Goal: Information Seeking & Learning: Learn about a topic

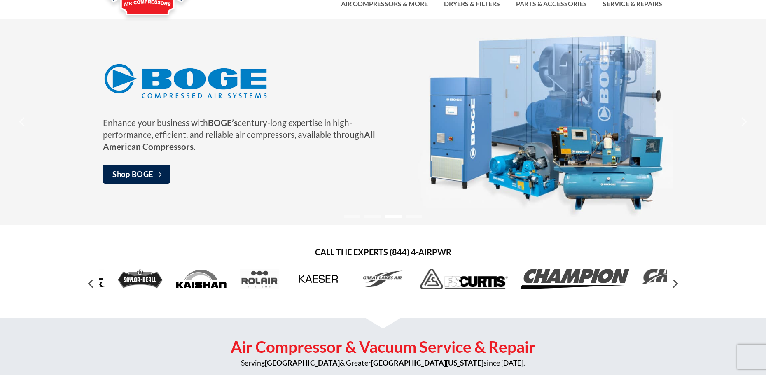
scroll to position [36, 0]
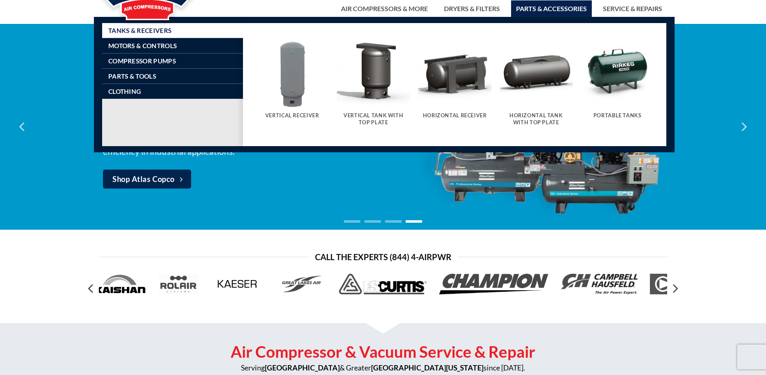
click at [541, 7] on link "Parts & Accessories" at bounding box center [551, 8] width 81 height 16
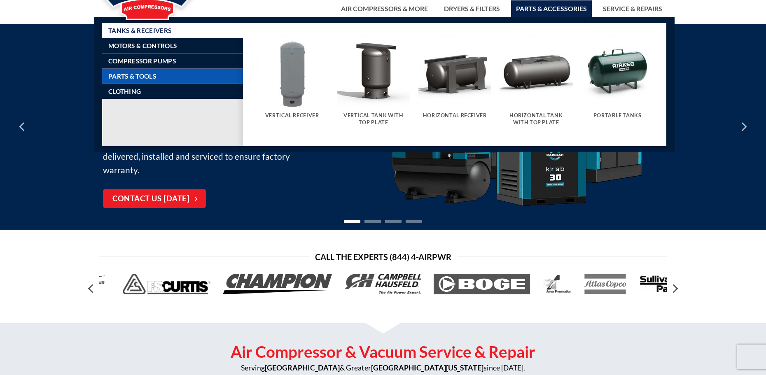
click at [181, 75] on link "Parts & Tools" at bounding box center [175, 76] width 135 height 15
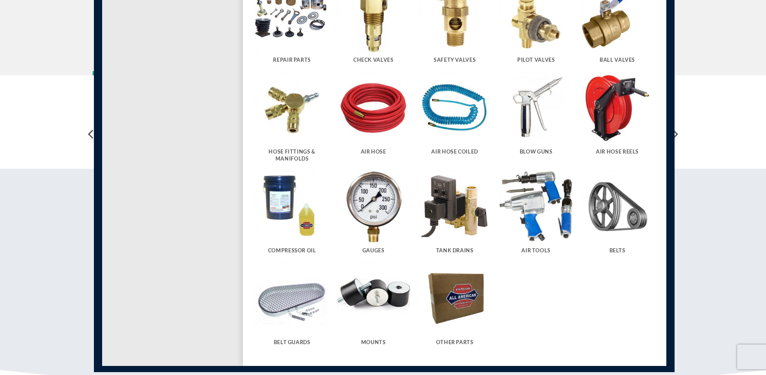
scroll to position [201, 0]
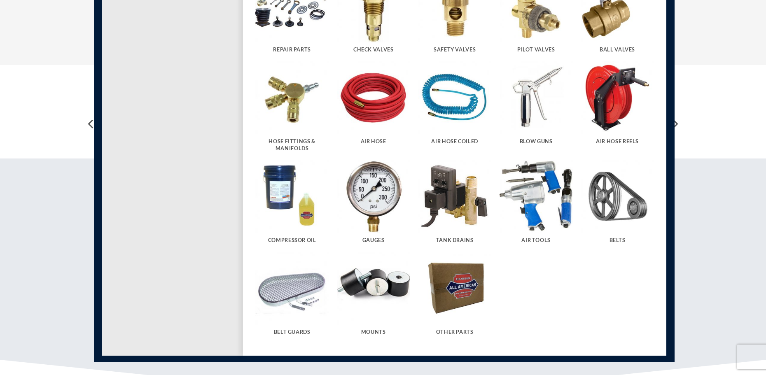
click at [291, 140] on h5 "Hose Fittings & Manifolds" at bounding box center [291, 145] width 65 height 14
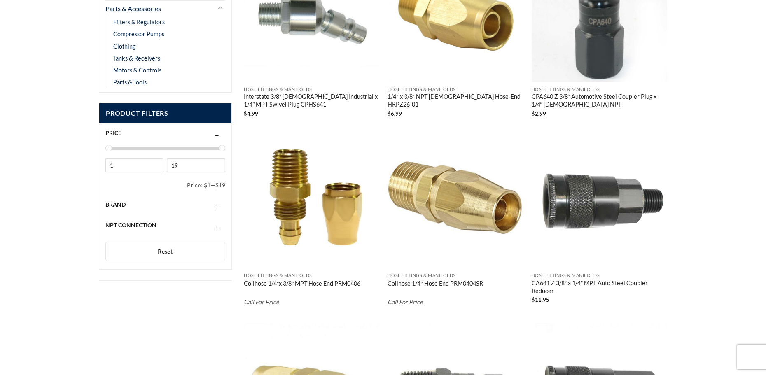
scroll to position [247, 0]
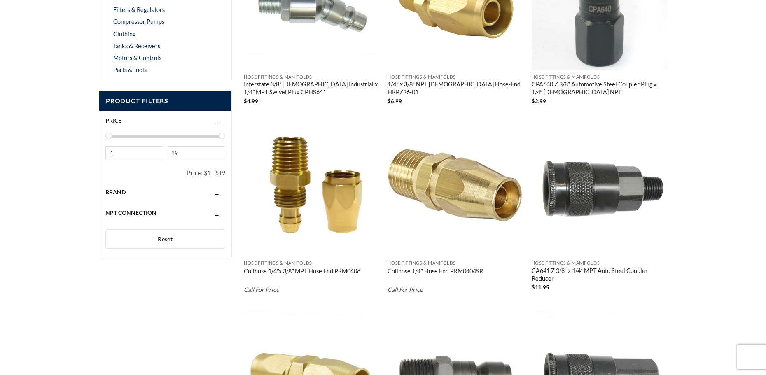
click at [558, 267] on link "CA641 Z 3/8″ x 1/4″ MPT Auto Steel Coupler Reducer" at bounding box center [600, 275] width 136 height 16
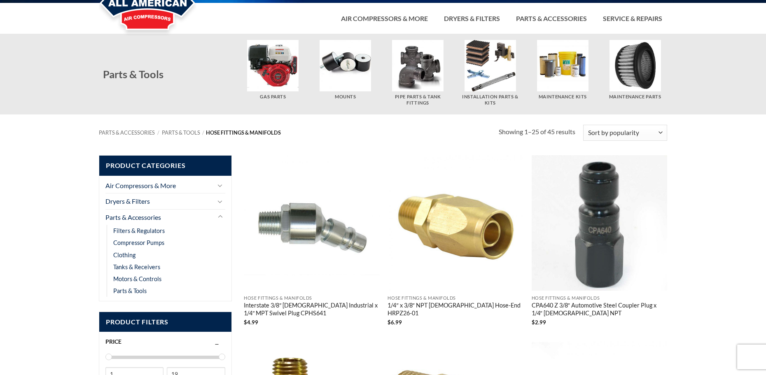
scroll to position [0, 0]
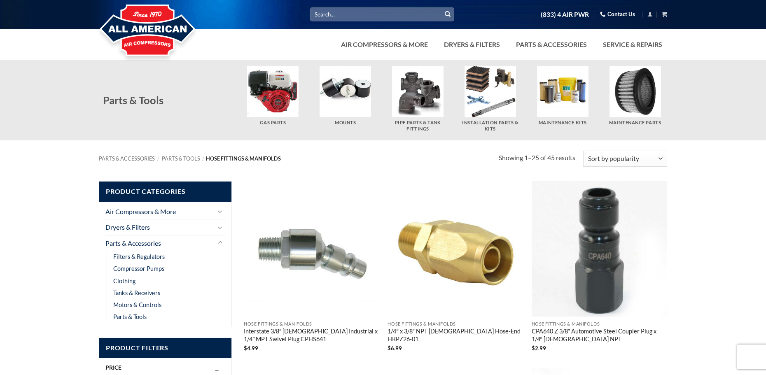
click at [357, 14] on input "Search for:" at bounding box center [382, 14] width 144 height 14
click at [378, 16] on input "Search for:" at bounding box center [382, 14] width 144 height 14
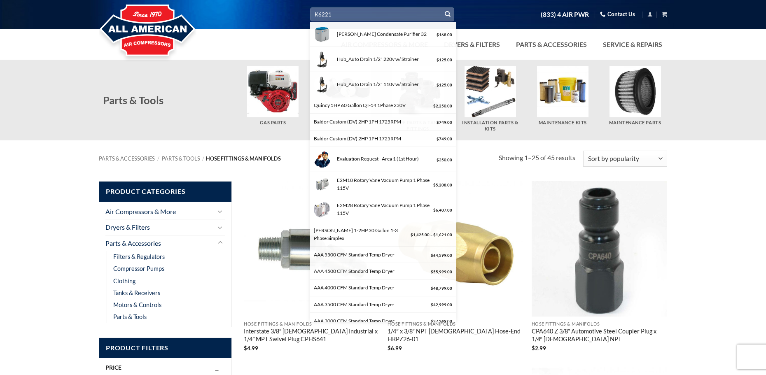
type input "K6221"
click at [441, 8] on button "Submit" at bounding box center [447, 14] width 12 height 12
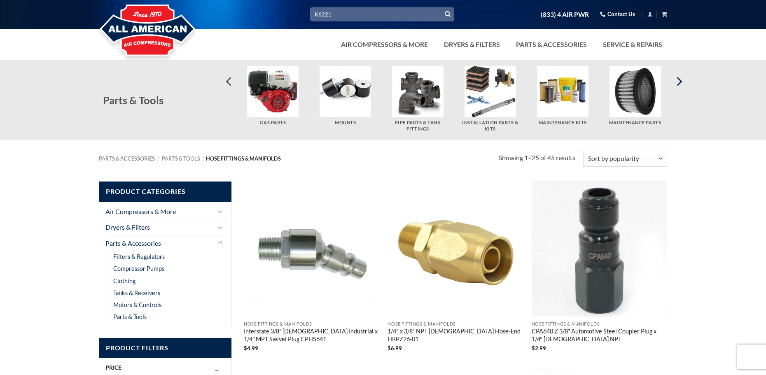
click at [675, 79] on icon "Next" at bounding box center [678, 81] width 15 height 15
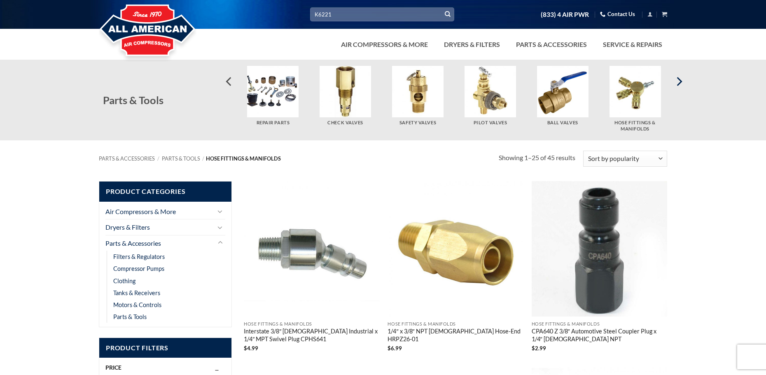
click at [683, 77] on icon "Next" at bounding box center [678, 81] width 15 height 15
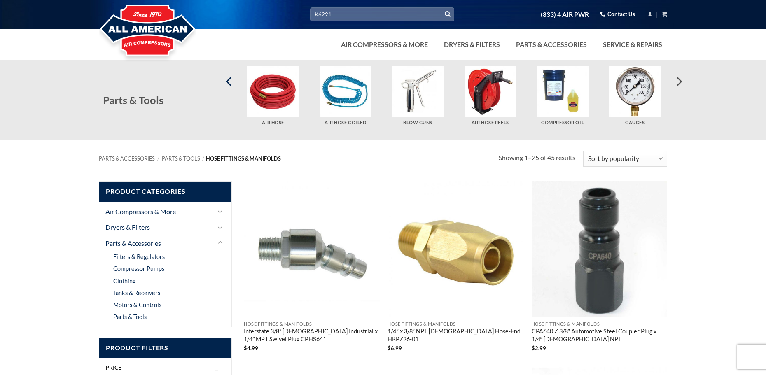
click at [231, 79] on icon "Previous" at bounding box center [229, 81] width 15 height 15
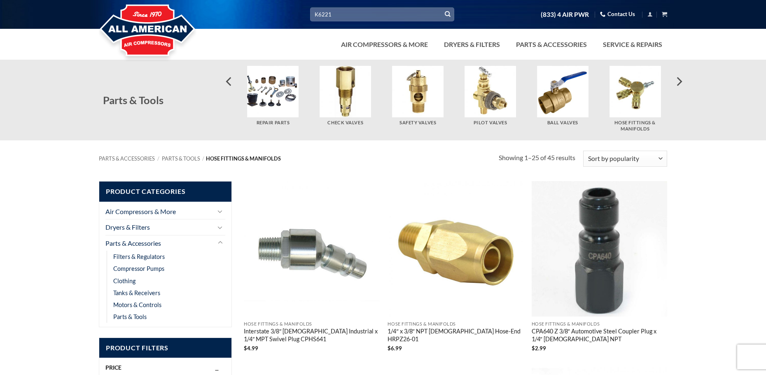
click at [562, 95] on img "Visit product category Ball Valves" at bounding box center [562, 91] width 51 height 51
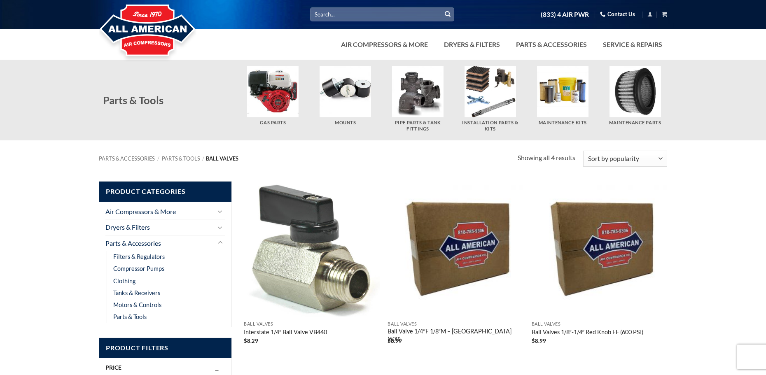
click at [189, 192] on span "Product Categories" at bounding box center [165, 192] width 132 height 20
click at [175, 244] on link "Parts & Accessories" at bounding box center [159, 244] width 108 height 16
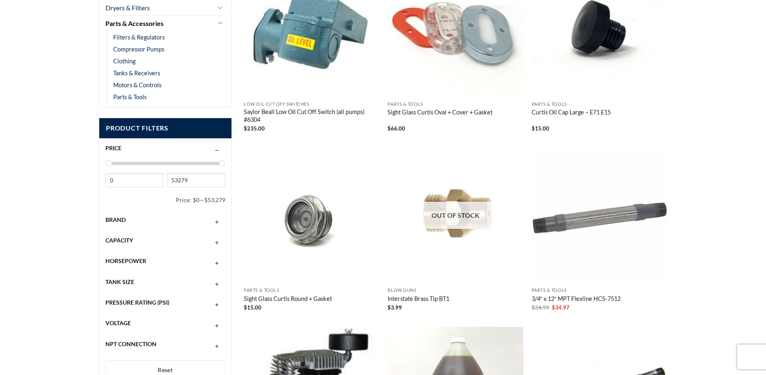
scroll to position [194, 0]
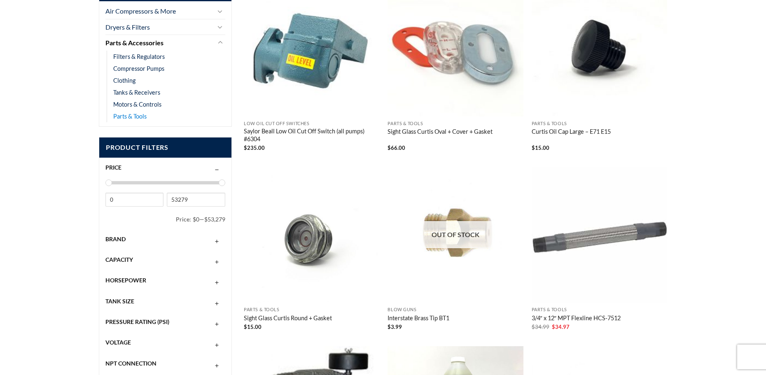
click at [133, 116] on link "Parts & Tools" at bounding box center [129, 116] width 33 height 12
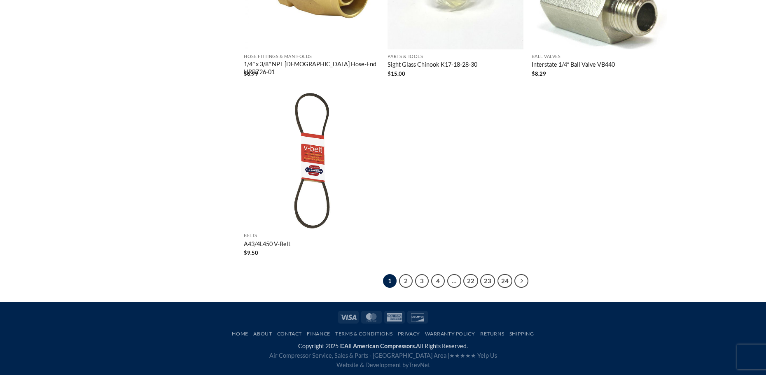
scroll to position [1552, 0]
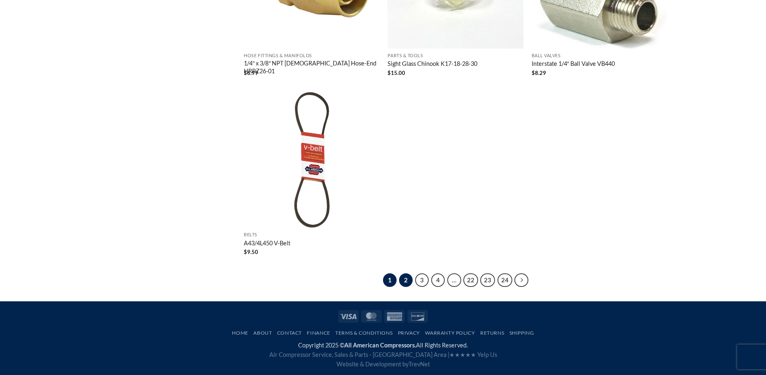
click at [408, 278] on link "2" at bounding box center [406, 280] width 14 height 14
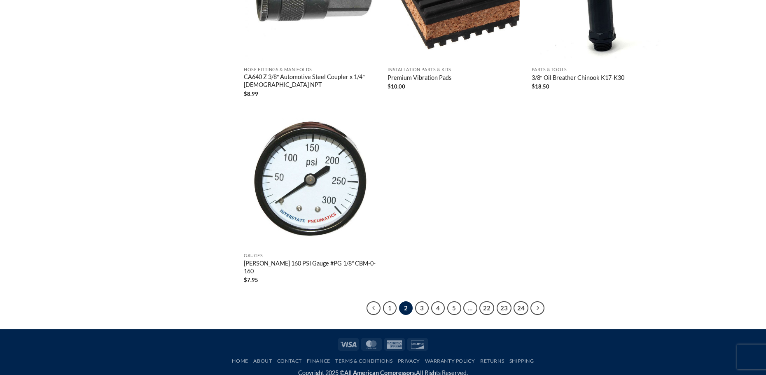
scroll to position [1556, 0]
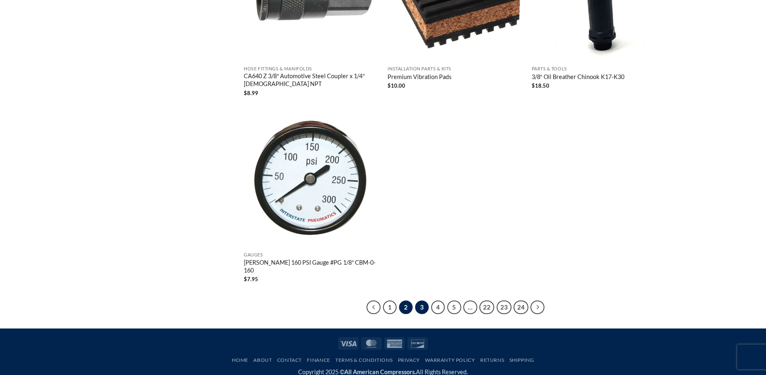
click at [424, 301] on link "3" at bounding box center [422, 308] width 14 height 14
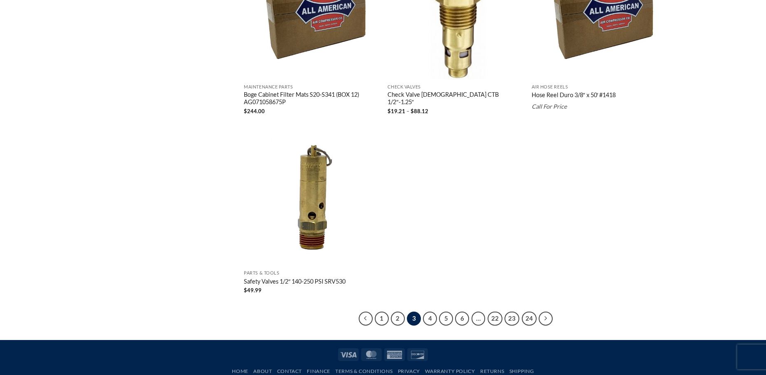
scroll to position [1545, 0]
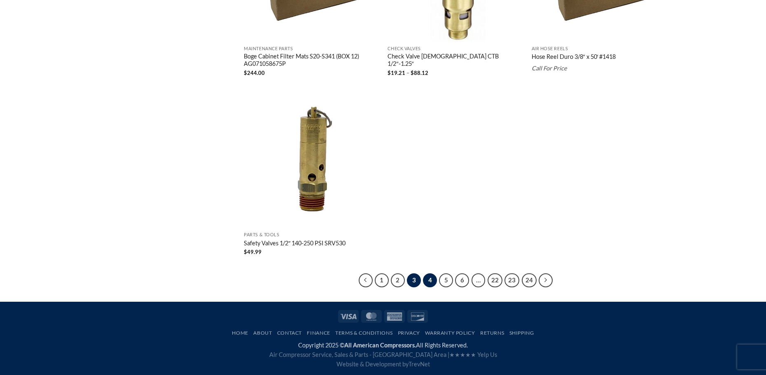
click at [432, 279] on link "4" at bounding box center [430, 280] width 14 height 14
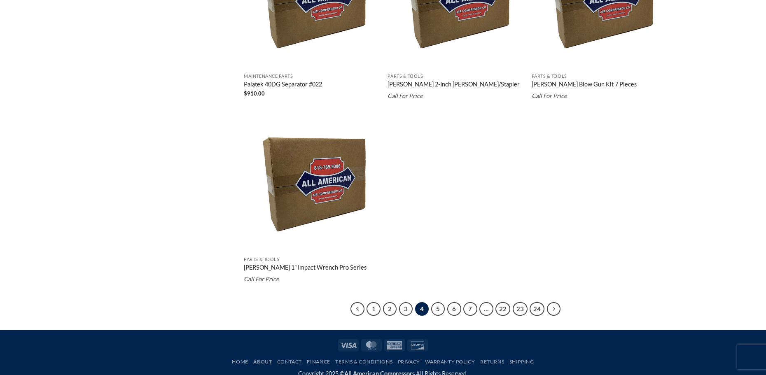
scroll to position [1515, 0]
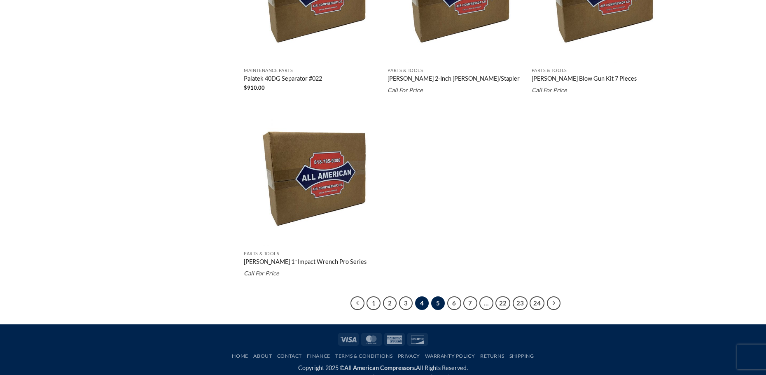
click at [436, 300] on link "5" at bounding box center [438, 303] width 14 height 14
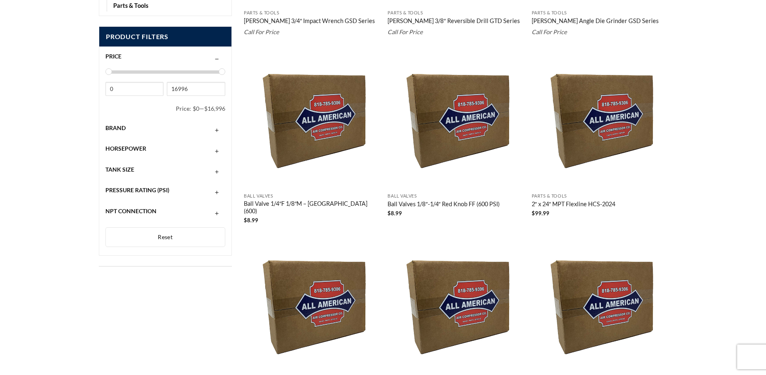
scroll to position [74, 0]
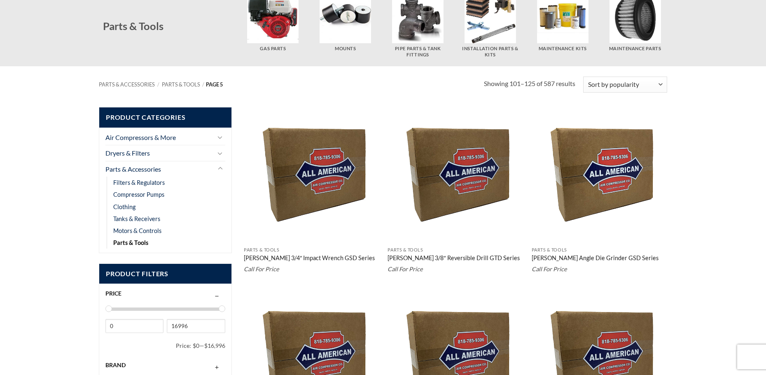
click at [664, 252] on div "Parts & Tools Campbell Angle Die Grinder GSD Series" at bounding box center [600, 255] width 136 height 16
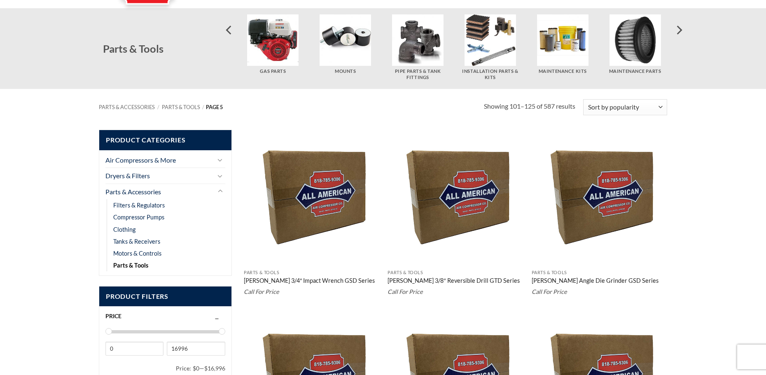
scroll to position [0, 0]
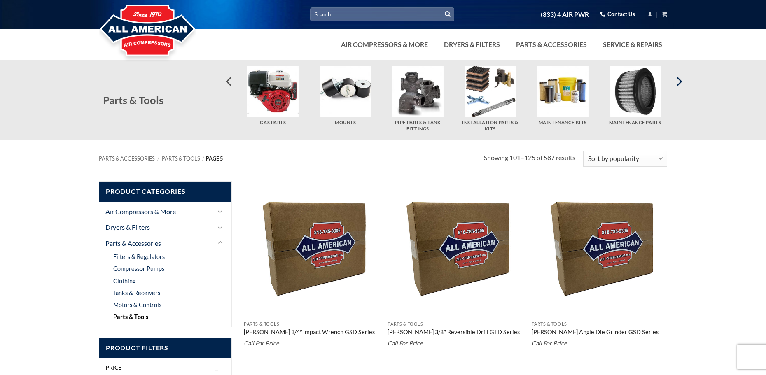
click at [677, 82] on icon "Next" at bounding box center [678, 81] width 15 height 15
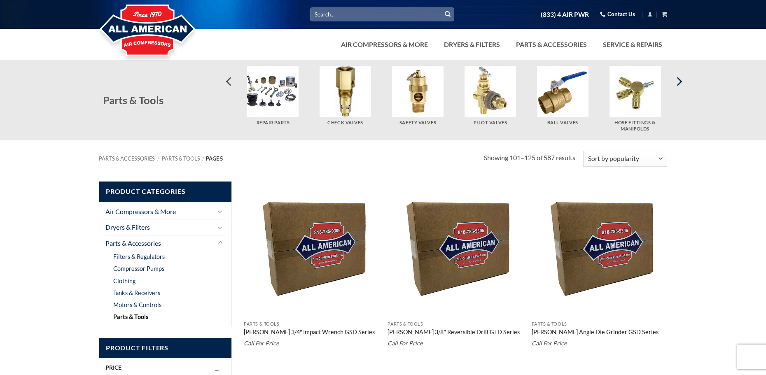
click at [682, 78] on icon "Next" at bounding box center [678, 81] width 15 height 15
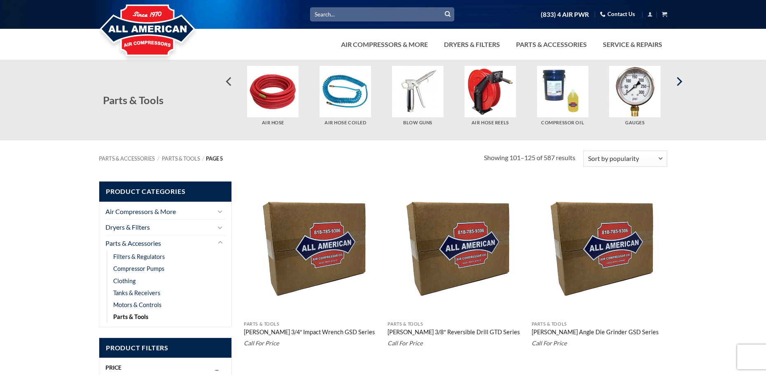
click at [679, 81] on icon "Next" at bounding box center [678, 81] width 15 height 15
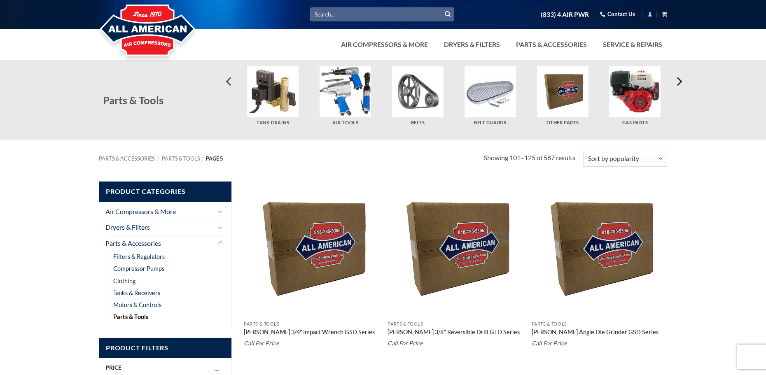
click at [679, 83] on icon "Next" at bounding box center [678, 81] width 15 height 15
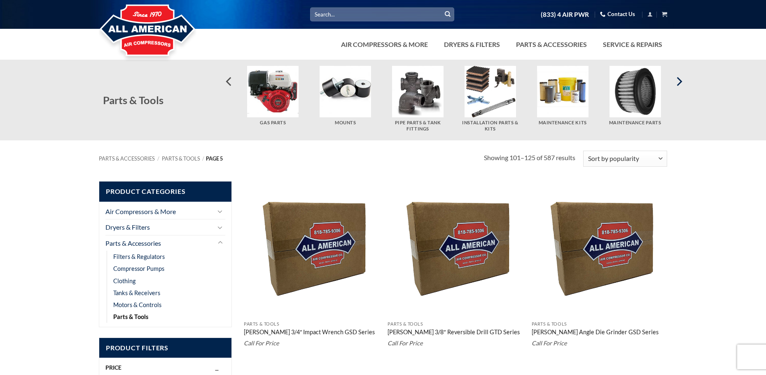
click at [678, 80] on icon "Next" at bounding box center [678, 81] width 15 height 15
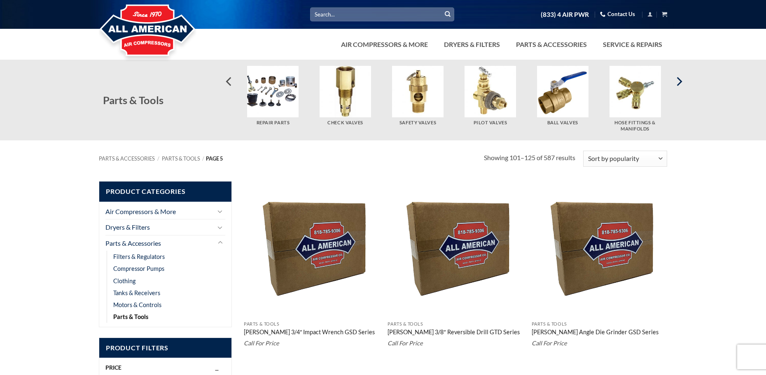
click at [683, 83] on icon "Next" at bounding box center [678, 81] width 15 height 15
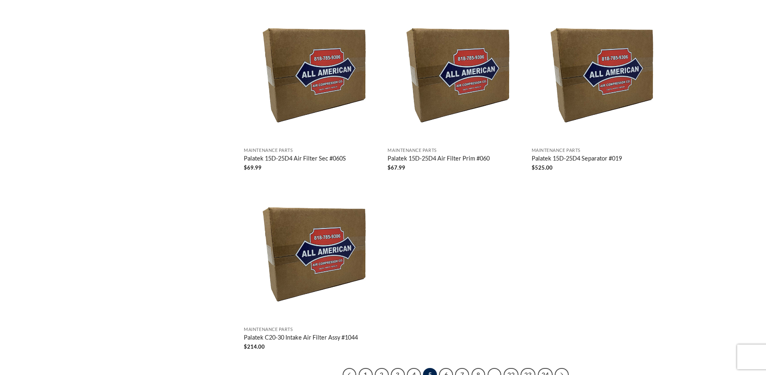
scroll to position [1527, 0]
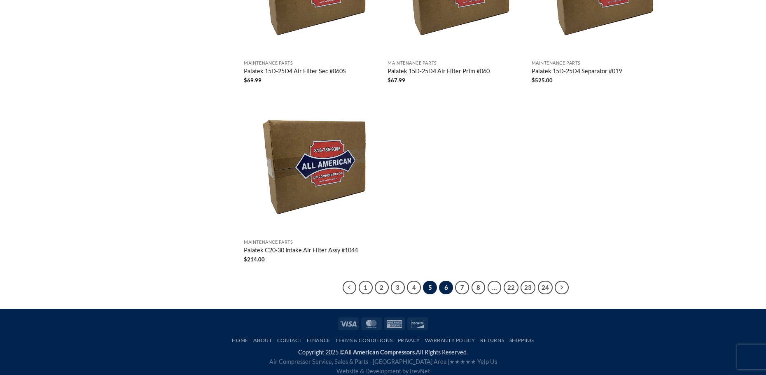
click at [445, 281] on link "6" at bounding box center [446, 288] width 14 height 14
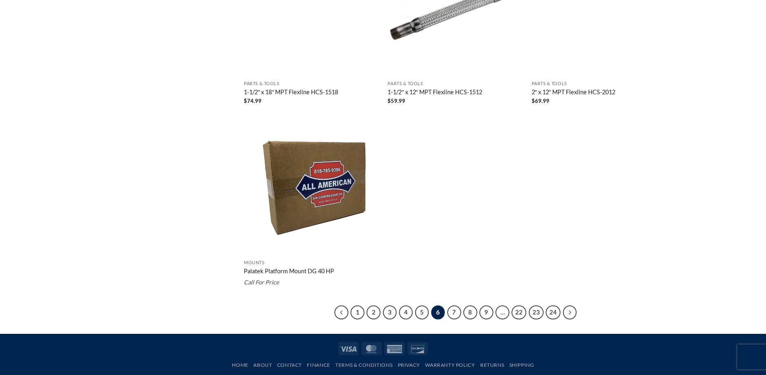
scroll to position [1556, 0]
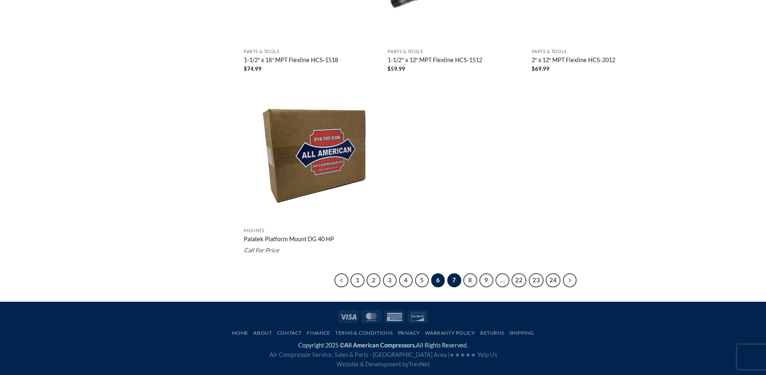
click at [454, 278] on link "7" at bounding box center [454, 280] width 14 height 14
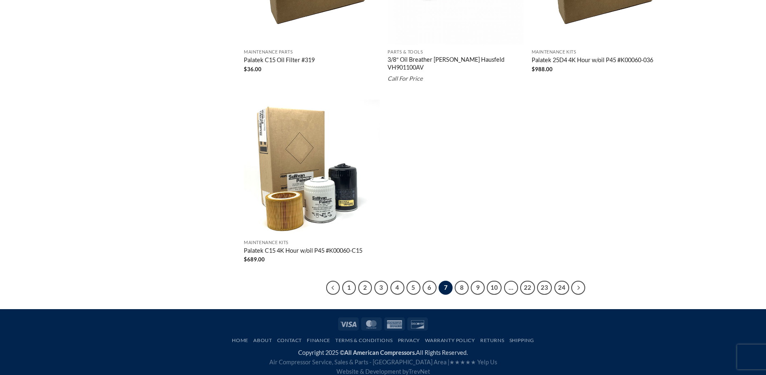
scroll to position [1549, 0]
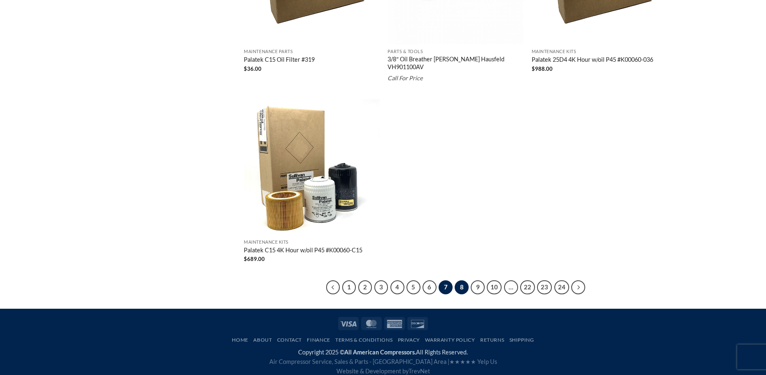
click at [460, 280] on link "8" at bounding box center [462, 287] width 14 height 14
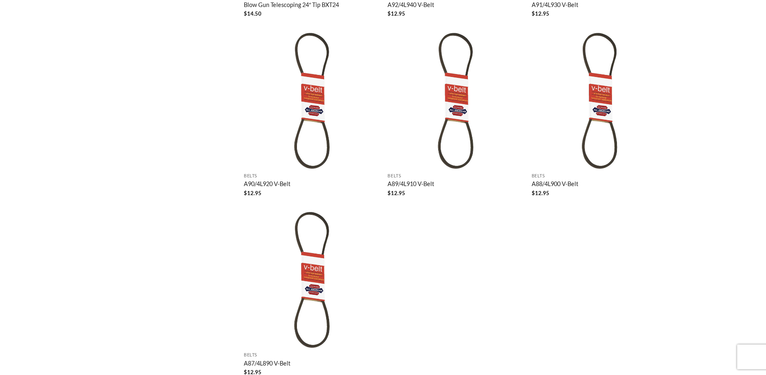
scroll to position [1535, 0]
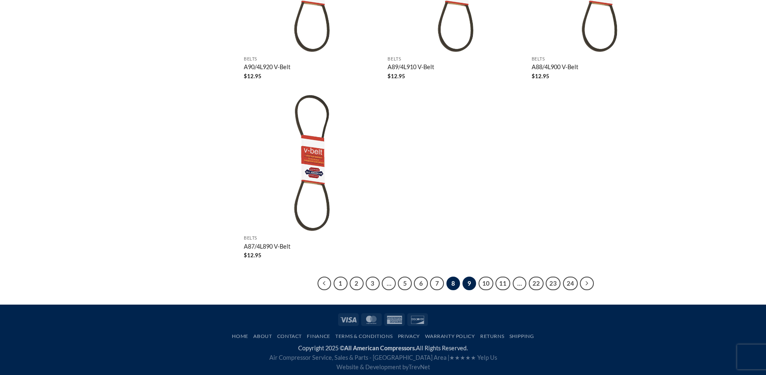
click at [467, 280] on link "9" at bounding box center [469, 284] width 14 height 14
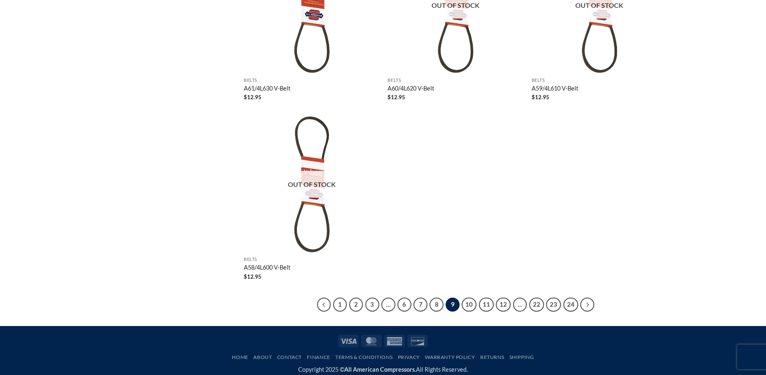
scroll to position [1523, 0]
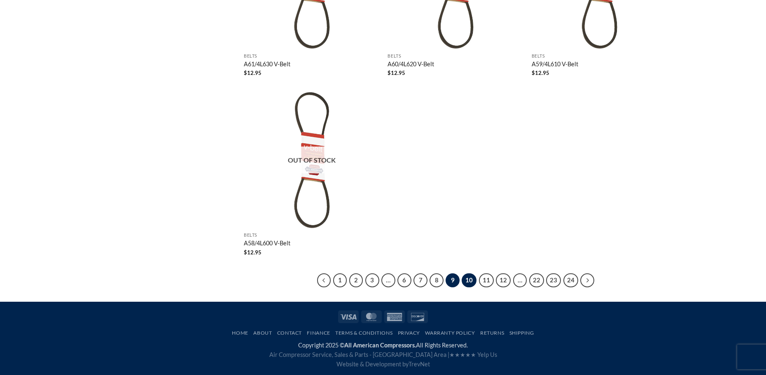
click at [469, 277] on link "10" at bounding box center [469, 280] width 15 height 14
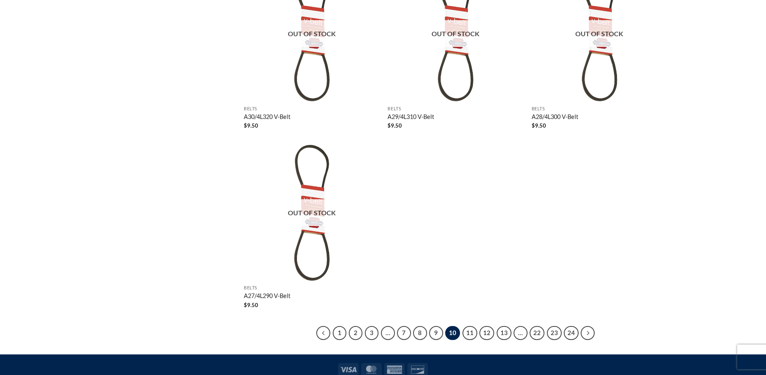
scroll to position [1523, 0]
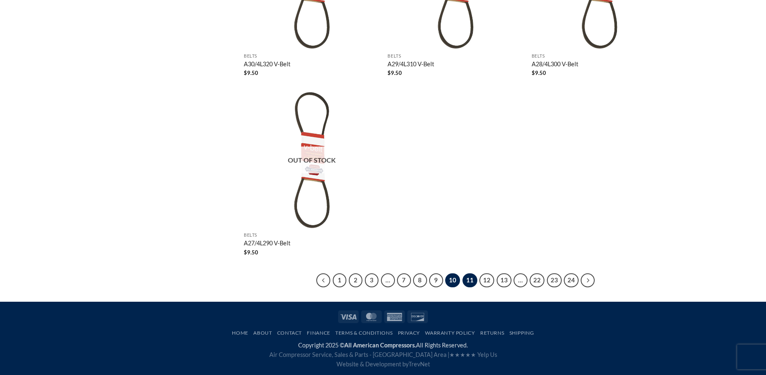
click at [471, 280] on link "11" at bounding box center [469, 280] width 15 height 14
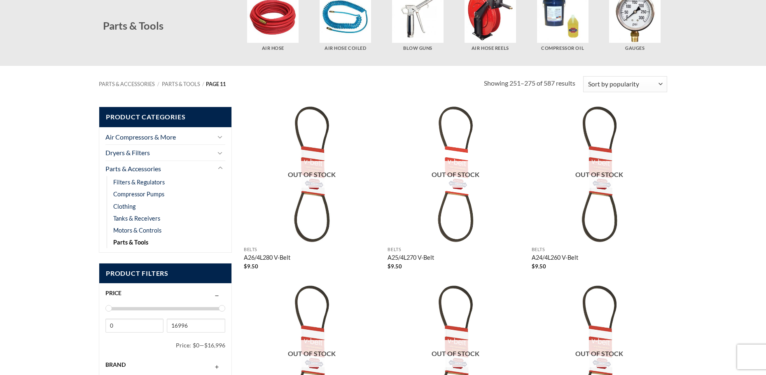
scroll to position [74, 0]
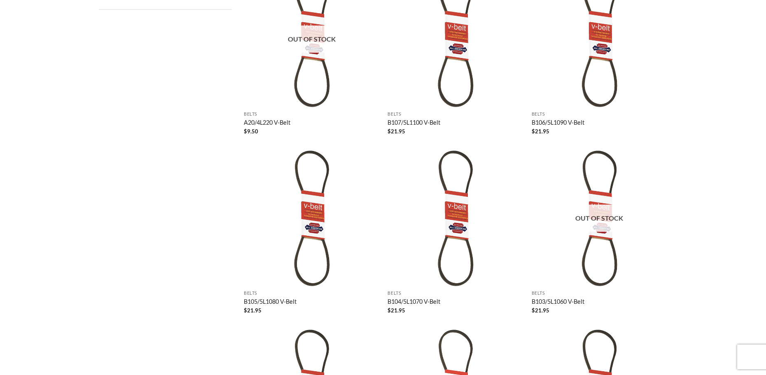
drag, startPoint x: 518, startPoint y: 194, endPoint x: 499, endPoint y: 215, distance: 28.6
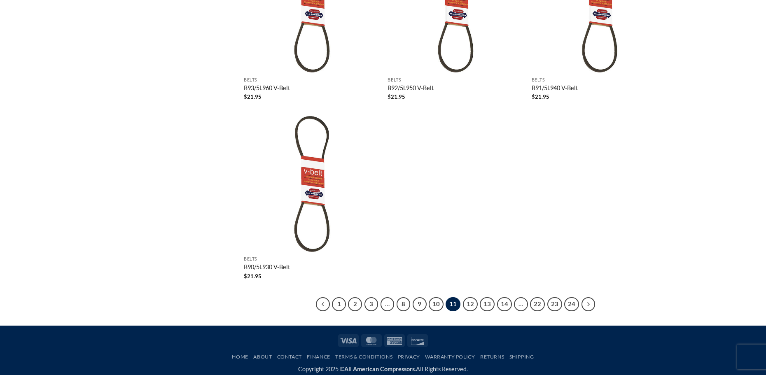
scroll to position [1523, 0]
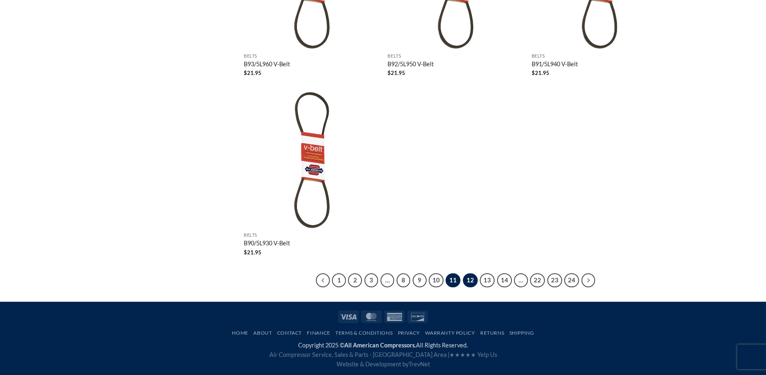
click at [469, 280] on link "12" at bounding box center [470, 280] width 15 height 14
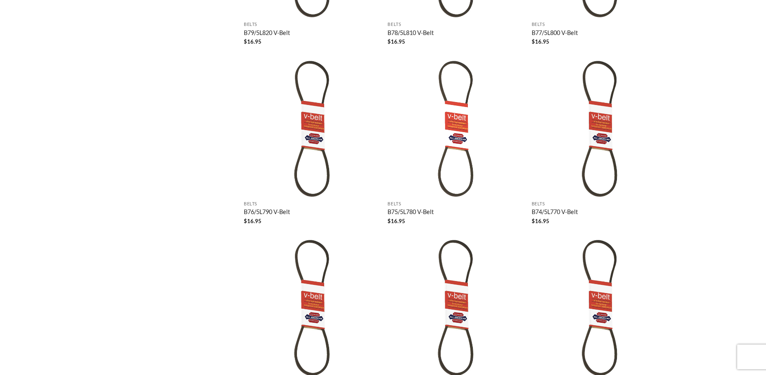
scroll to position [774, 0]
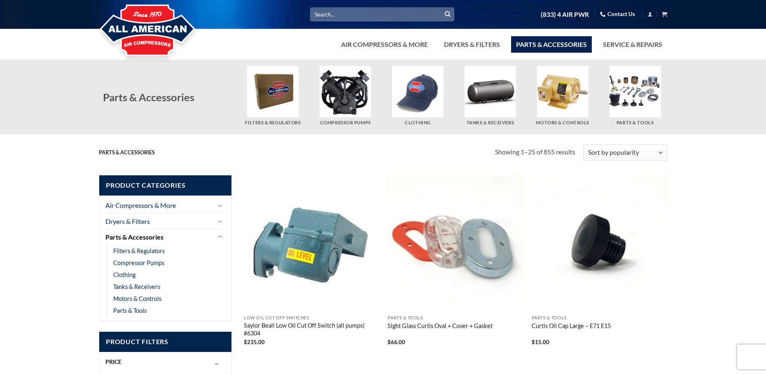
scroll to position [194, 0]
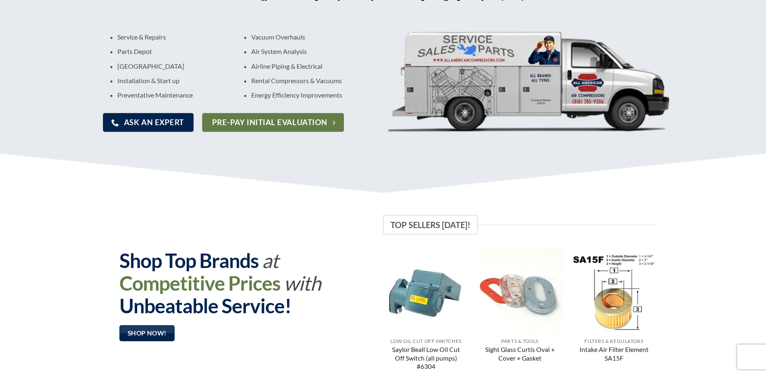
scroll to position [406, 0]
